Goal: Task Accomplishment & Management: Manage account settings

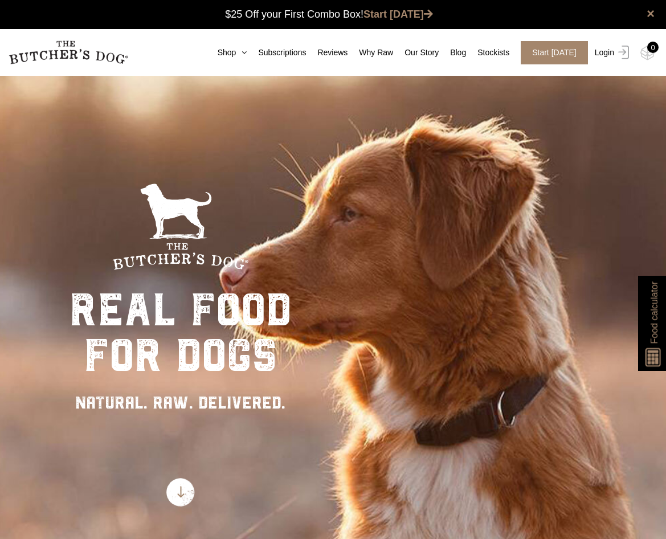
click at [609, 55] on link "Login" at bounding box center [610, 52] width 37 height 23
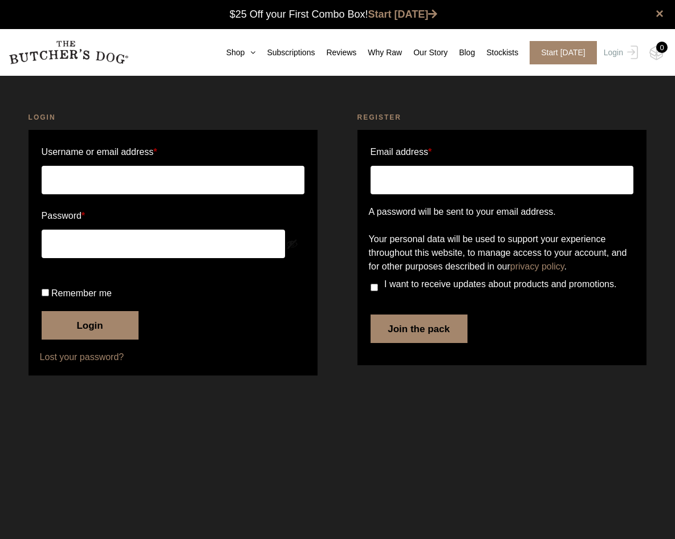
click at [80, 303] on label "Remember me" at bounding box center [173, 293] width 263 height 18
click at [49, 296] on input "Remember me" at bounding box center [45, 292] width 7 height 7
checkbox input "true"
click at [84, 340] on button "Login" at bounding box center [90, 325] width 97 height 28
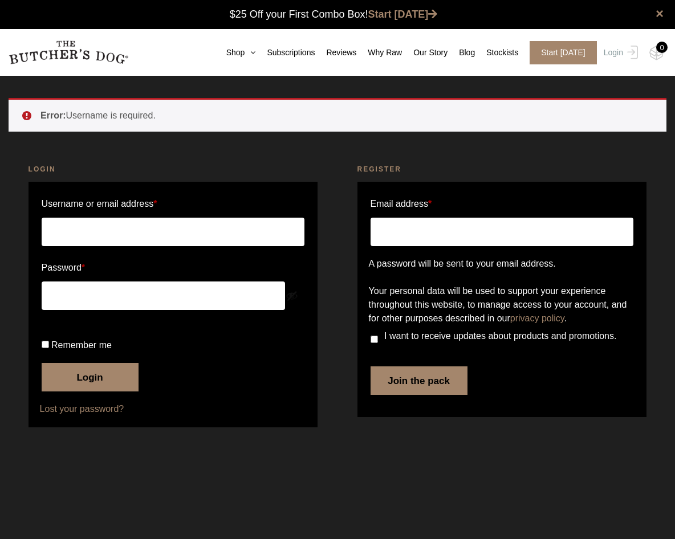
click at [105, 228] on input "Username or email address *" at bounding box center [173, 232] width 263 height 28
type input "124andrew@live.com"
click at [100, 391] on button "Login" at bounding box center [90, 377] width 97 height 28
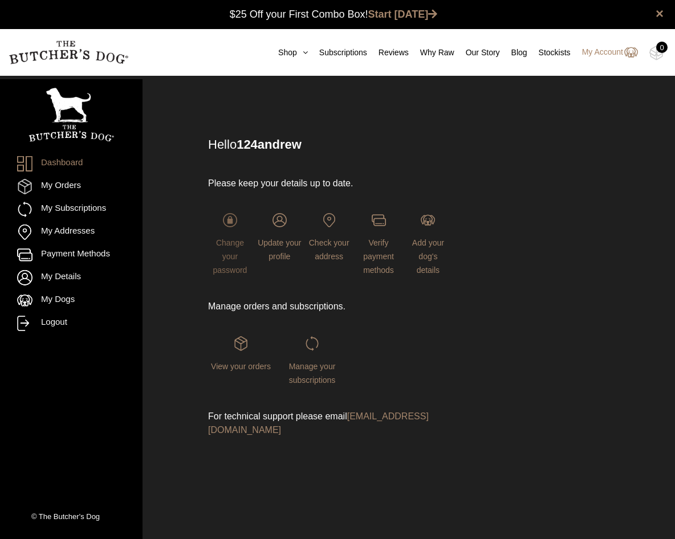
click at [229, 260] on span "Change your password" at bounding box center [230, 256] width 34 height 36
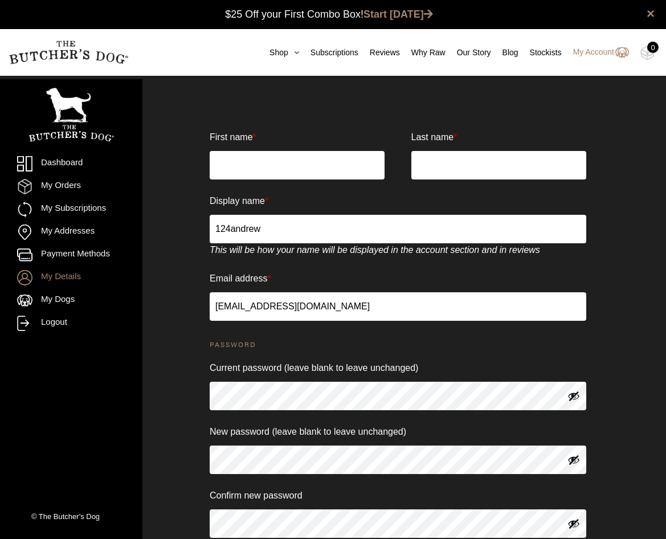
click at [256, 165] on input "First name *" at bounding box center [297, 165] width 175 height 28
type input "[PERSON_NAME]"
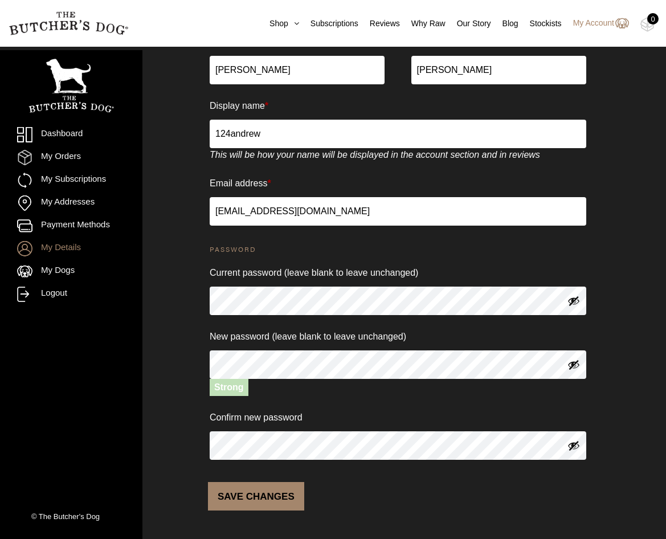
scroll to position [95, 0]
click at [234, 504] on button "Save changes" at bounding box center [256, 496] width 96 height 28
